Goal: Task Accomplishment & Management: Manage account settings

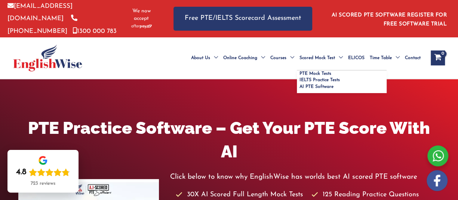
click at [330, 55] on span "Scored Mock Test" at bounding box center [318, 58] width 36 height 26
click at [335, 54] on span "Menu Toggle" at bounding box center [339, 58] width 8 height 26
click at [339, 53] on span "Menu Toggle" at bounding box center [339, 58] width 8 height 26
click at [320, 72] on span "PTE Mock Tests" at bounding box center [316, 73] width 32 height 4
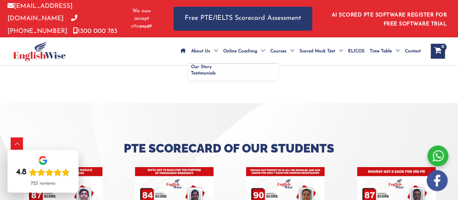
scroll to position [2003, 0]
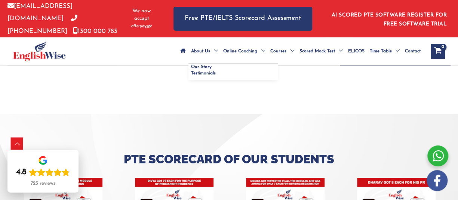
click at [213, 46] on span "Menu Toggle" at bounding box center [214, 51] width 8 height 26
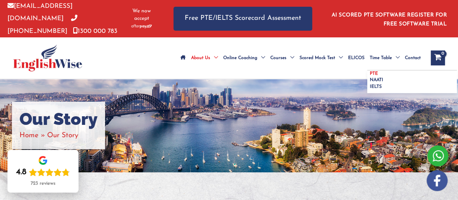
click at [377, 71] on span "PTE" at bounding box center [374, 73] width 8 height 4
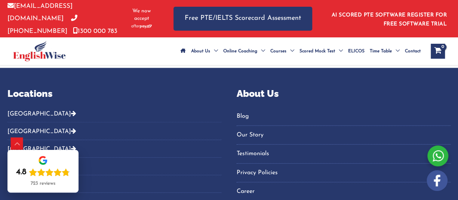
scroll to position [732, 0]
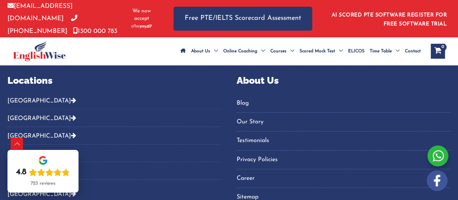
click at [28, 97] on button "[GEOGRAPHIC_DATA]" at bounding box center [114, 103] width 214 height 12
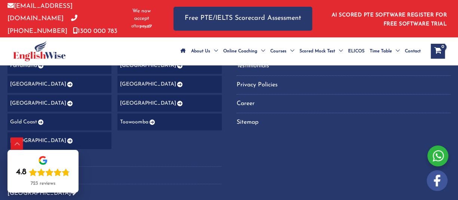
scroll to position [769, 0]
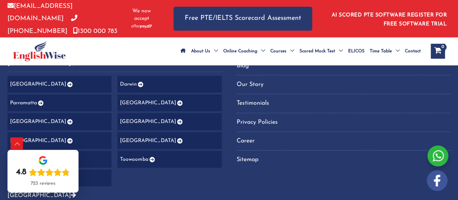
click at [176, 120] on icon "Footer Widget 2" at bounding box center [179, 121] width 6 height 5
click at [137, 122] on link "[GEOGRAPHIC_DATA]" at bounding box center [169, 121] width 104 height 17
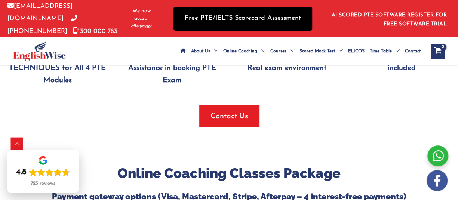
scroll to position [898, 0]
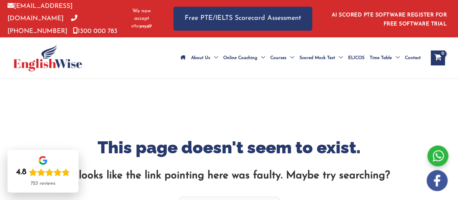
click at [37, 58] on img at bounding box center [47, 58] width 69 height 27
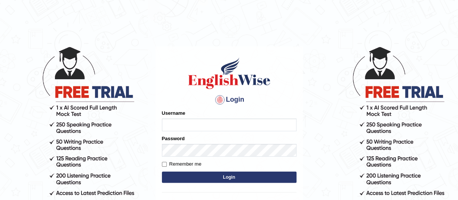
type input "kenchotshering"
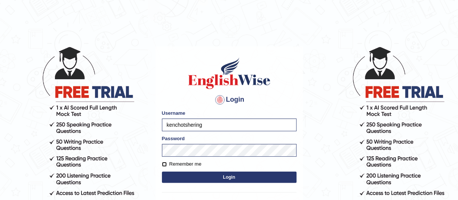
click at [166, 163] on input "Remember me" at bounding box center [164, 164] width 5 height 5
checkbox input "true"
click at [184, 175] on button "Login" at bounding box center [229, 177] width 135 height 11
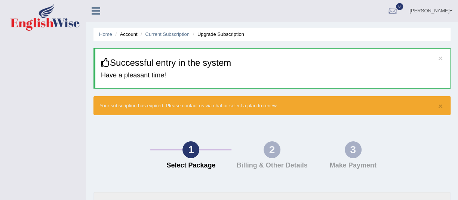
click at [399, 13] on div at bounding box center [392, 11] width 11 height 11
click at [242, 82] on div "× Successful entry in the system Have a pleasant time!" at bounding box center [272, 68] width 357 height 40
click at [180, 38] on li "Current Subscription" at bounding box center [164, 34] width 51 height 7
click at [177, 36] on link "Current Subscription" at bounding box center [167, 34] width 45 height 6
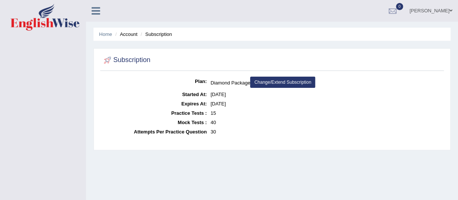
click at [129, 35] on li "Account" at bounding box center [125, 34] width 24 height 7
click at [161, 38] on ul "Home Account Subscription" at bounding box center [272, 34] width 357 height 13
click at [162, 36] on li "Subscription" at bounding box center [155, 34] width 33 height 7
click at [134, 34] on li "Account" at bounding box center [125, 34] width 24 height 7
click at [100, 33] on link "Home" at bounding box center [105, 34] width 13 height 6
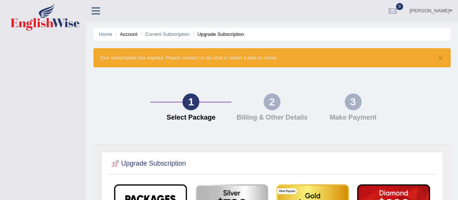
click at [97, 9] on icon at bounding box center [96, 11] width 9 height 10
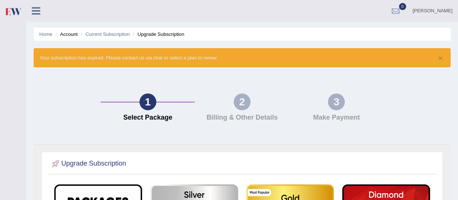
click at [74, 36] on li "Account" at bounding box center [66, 34] width 24 height 7
click at [36, 14] on icon at bounding box center [36, 11] width 9 height 10
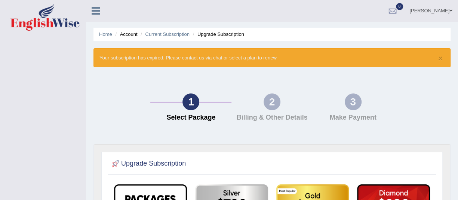
click at [94, 13] on icon at bounding box center [96, 11] width 9 height 10
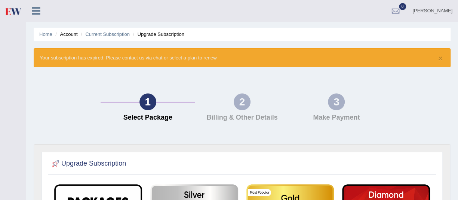
drag, startPoint x: 220, startPoint y: 67, endPoint x: 363, endPoint y: 84, distance: 143.6
click at [363, 84] on div "1 Select Package 2 Billing & Other Details 3 Make Payment" at bounding box center [242, 109] width 425 height 69
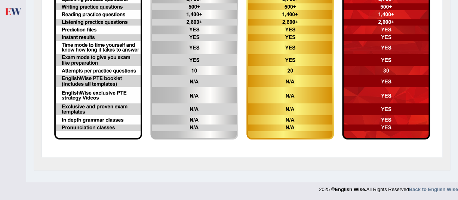
scroll to position [168, 0]
